Goal: Task Accomplishment & Management: Use online tool/utility

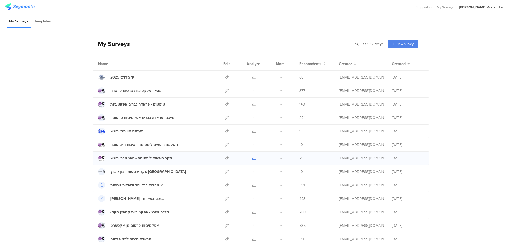
click at [253, 158] on icon at bounding box center [254, 158] width 4 height 4
click at [252, 76] on icon at bounding box center [254, 77] width 4 height 4
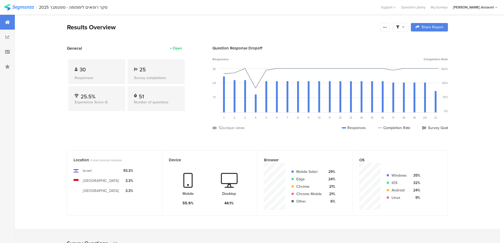
click at [402, 27] on span at bounding box center [400, 27] width 8 height 5
click at [428, 40] on span at bounding box center [427, 42] width 8 height 4
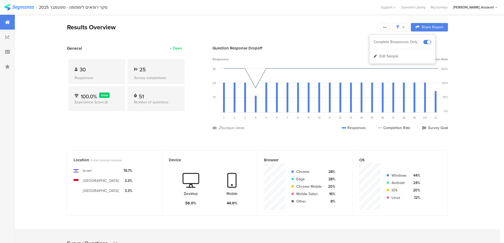
click at [386, 26] on icon at bounding box center [385, 27] width 4 height 4
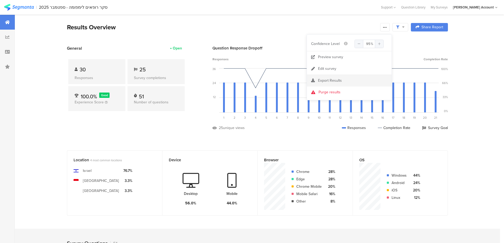
click at [330, 80] on span "Export Results" at bounding box center [330, 81] width 24 height 6
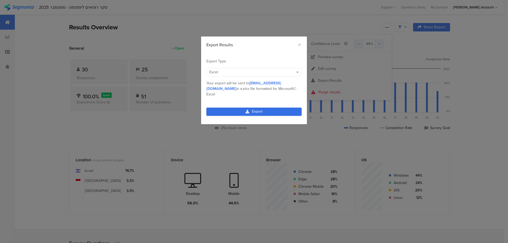
click at [278, 108] on link "Export" at bounding box center [253, 112] width 95 height 8
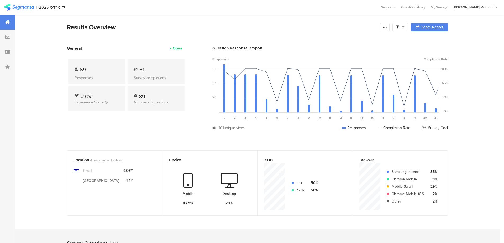
click at [399, 26] on icon at bounding box center [397, 27] width 3 height 3
click at [430, 42] on span at bounding box center [427, 42] width 8 height 4
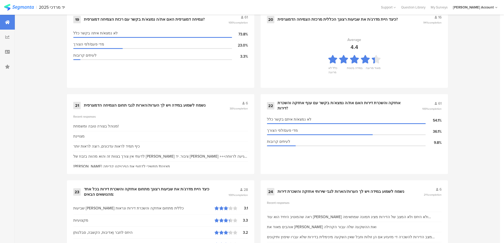
scroll to position [1023, 0]
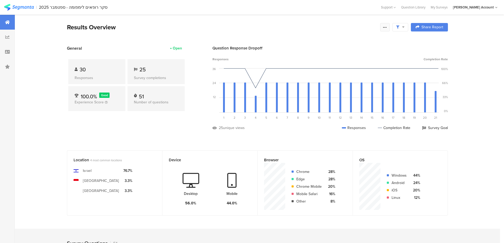
click at [389, 26] on div at bounding box center [385, 27] width 10 height 8
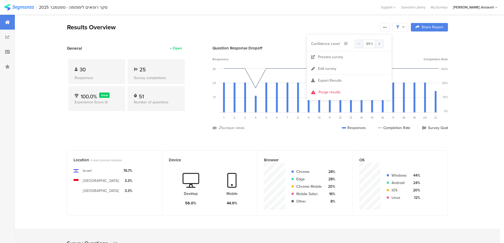
click at [345, 81] on div "Export Results" at bounding box center [349, 80] width 85 height 5
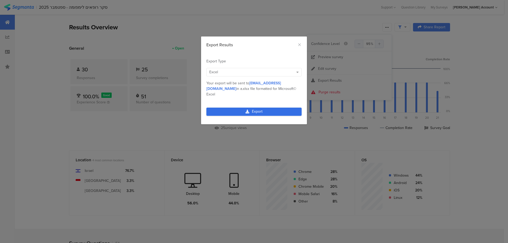
click at [262, 109] on link "Export" at bounding box center [253, 112] width 95 height 8
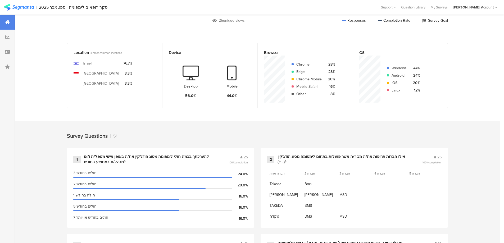
scroll to position [106, 0]
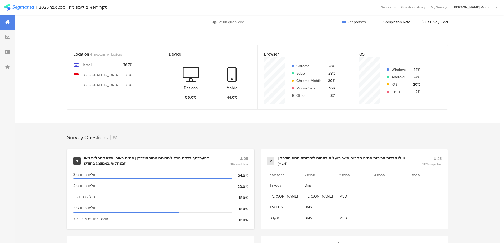
click at [194, 155] on div "1 להערכתך בכמה חולי לימפומה מסוג הודג'קין את/ה באופן אישי מטפל/ת ו/או מנהל/ת במ…" at bounding box center [160, 189] width 187 height 80
click at [189, 156] on div "להערכתך בכמה חולי לימפומה מסוג הודג'קין את/ה באופן אישי מטפל/ת ו/או מנהל/ת בממו…" at bounding box center [150, 161] width 132 height 10
